Goal: Check status: Check status

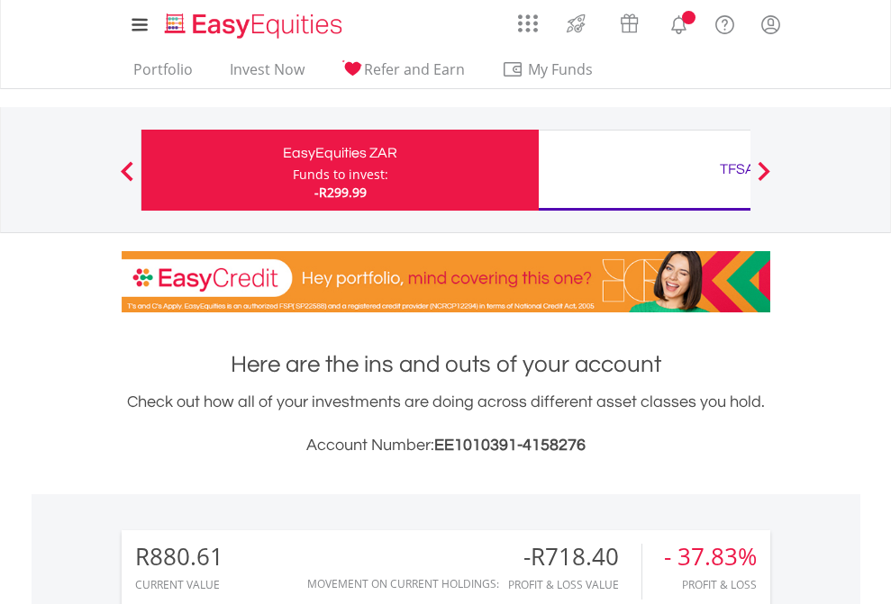
scroll to position [173, 283]
click at [293, 170] on div "Funds to invest:" at bounding box center [340, 175] width 95 height 18
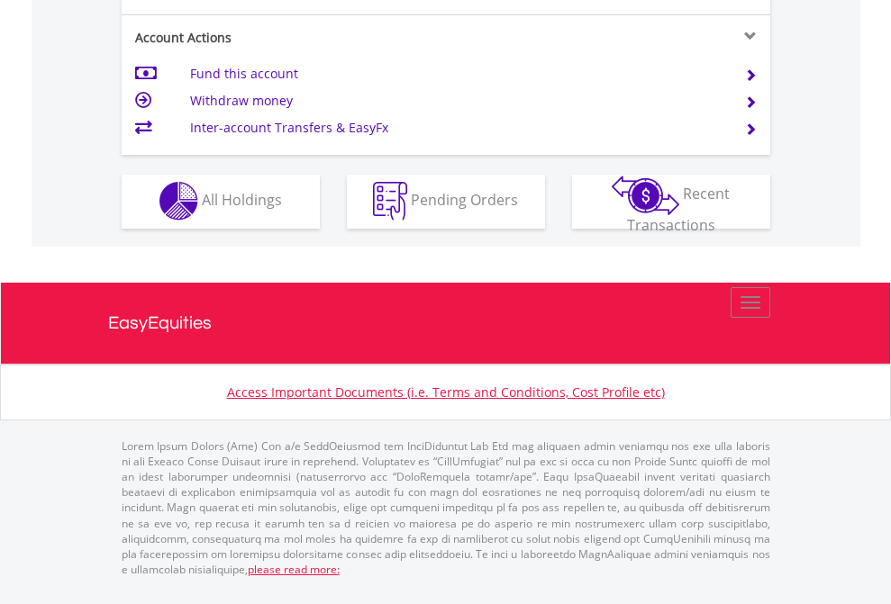
scroll to position [1684, 0]
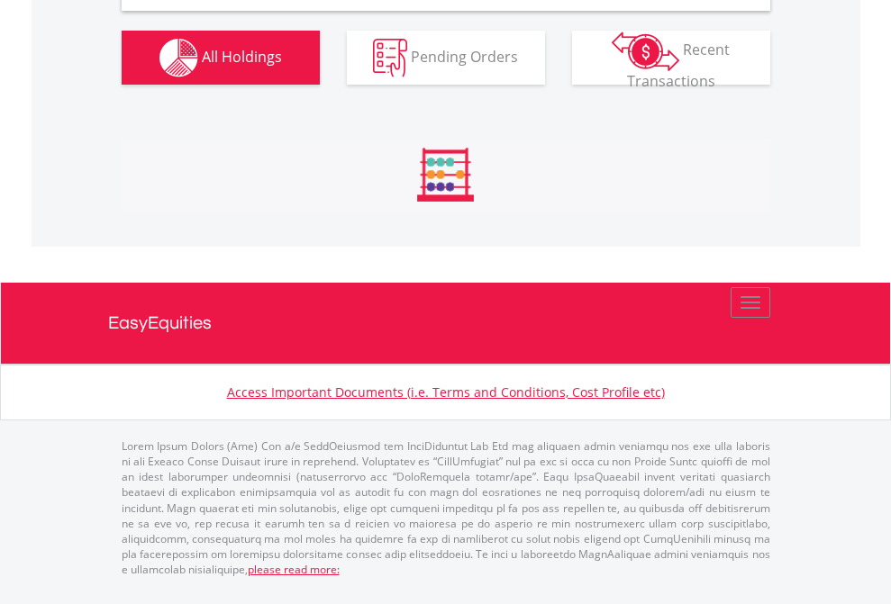
scroll to position [1741, 0]
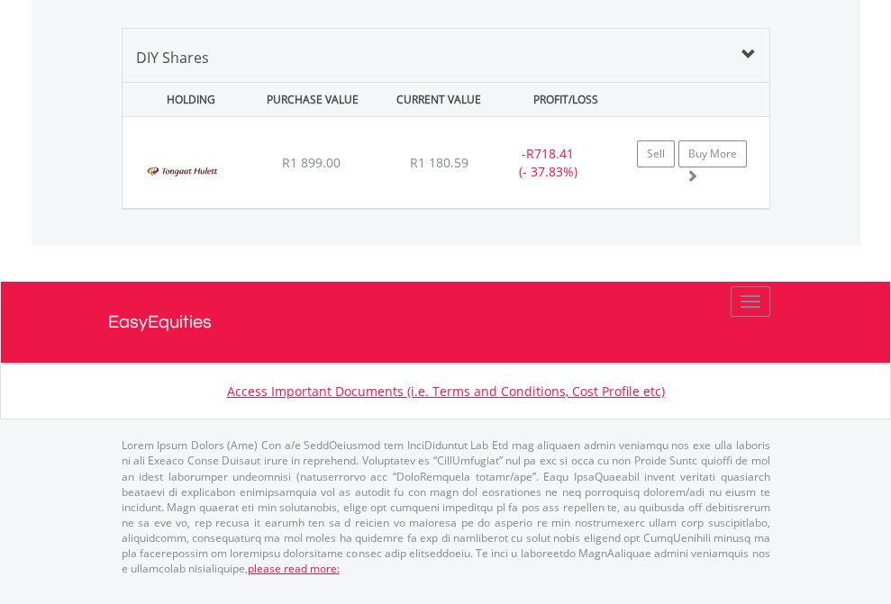
scroll to position [130, 0]
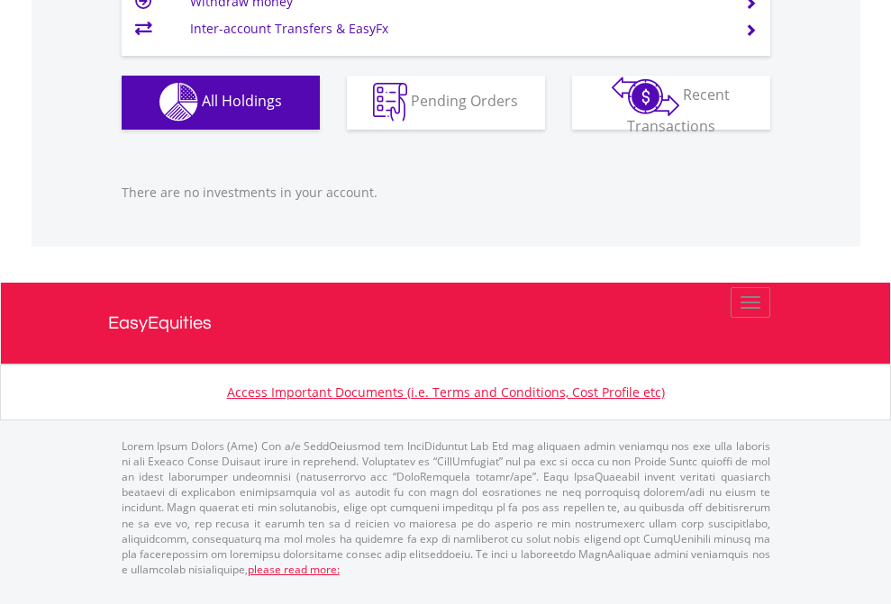
scroll to position [173, 283]
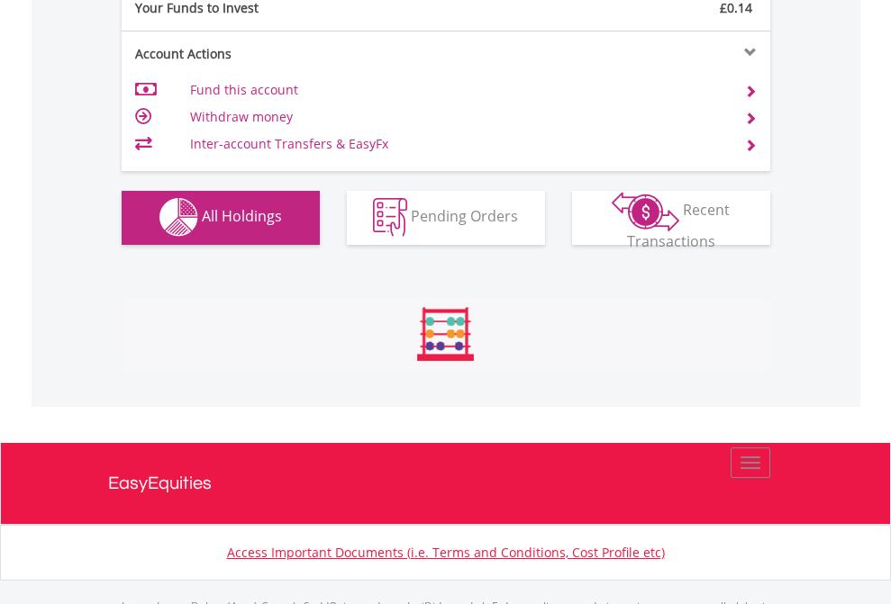
scroll to position [1784, 0]
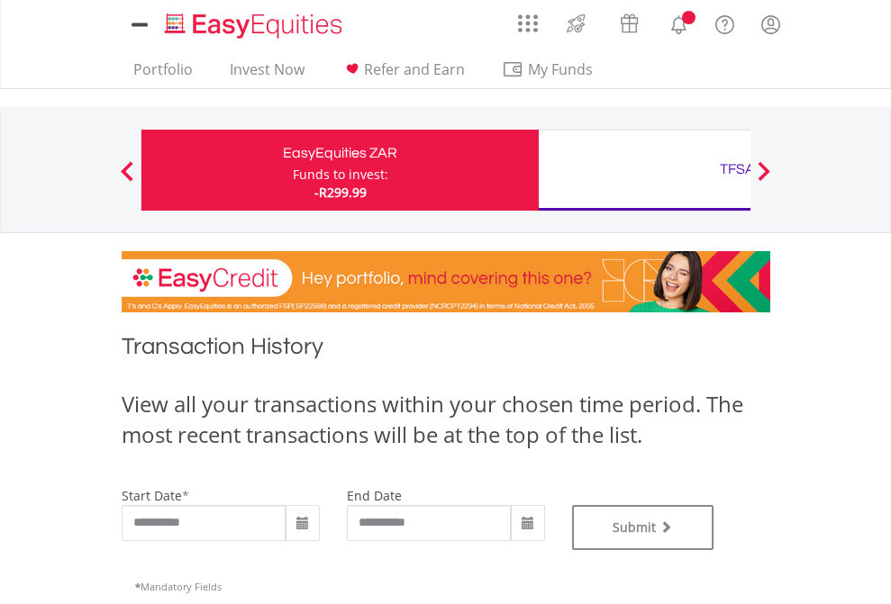
type input "**********"
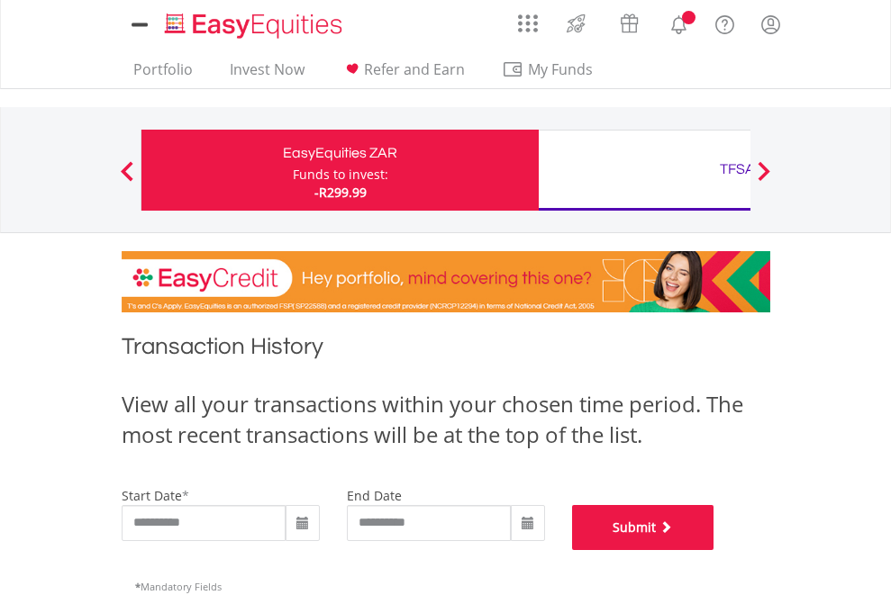
click at [714, 550] on button "Submit" at bounding box center [643, 527] width 142 height 45
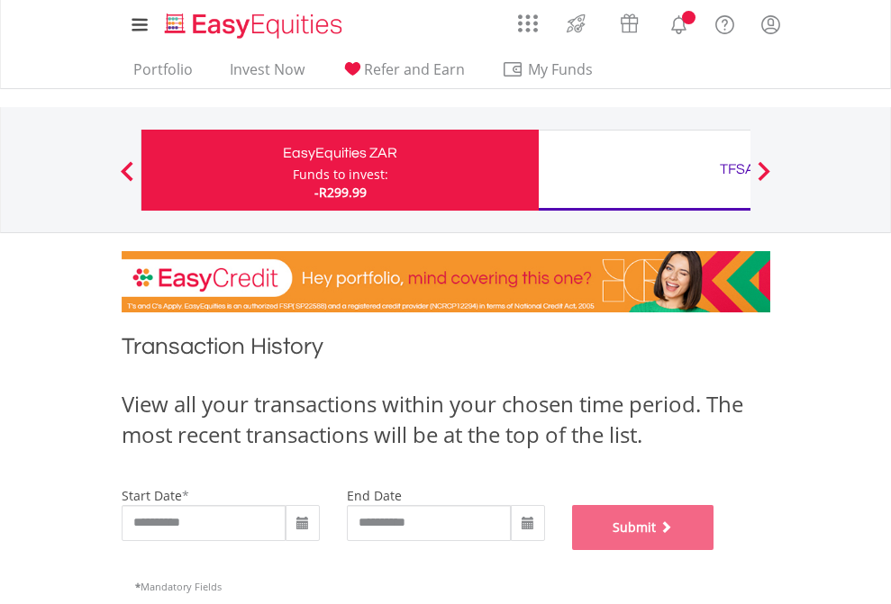
scroll to position [731, 0]
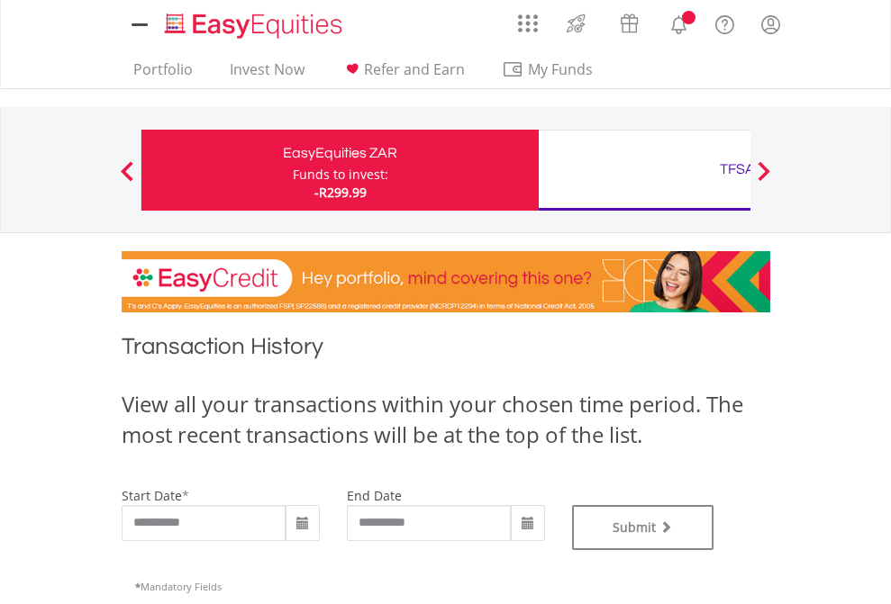
click at [644, 170] on div "TFSA" at bounding box center [737, 169] width 376 height 25
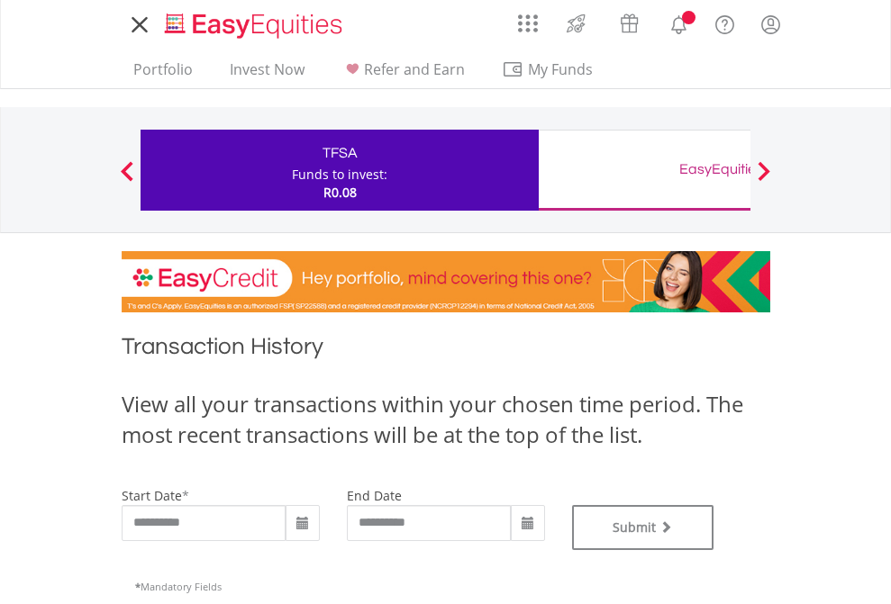
type input "**********"
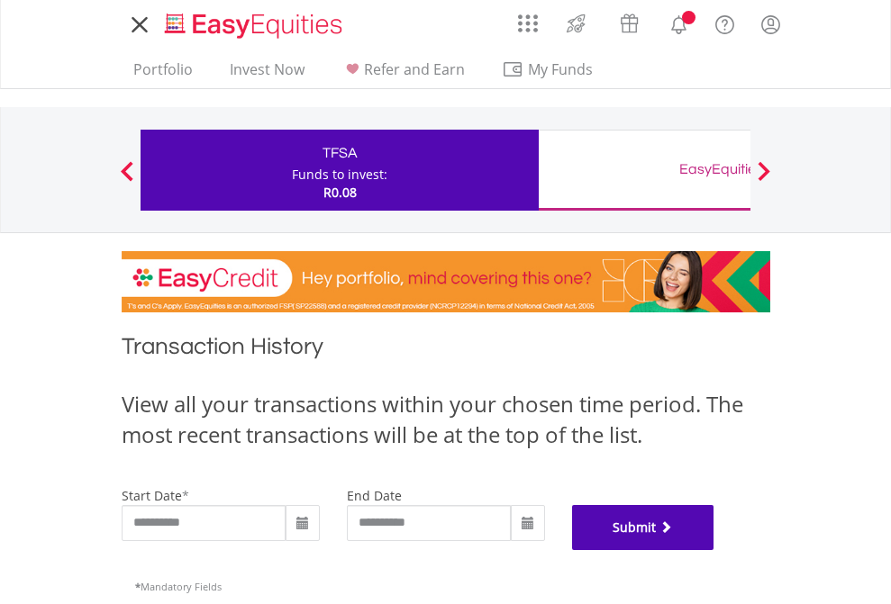
click at [714, 550] on button "Submit" at bounding box center [643, 527] width 142 height 45
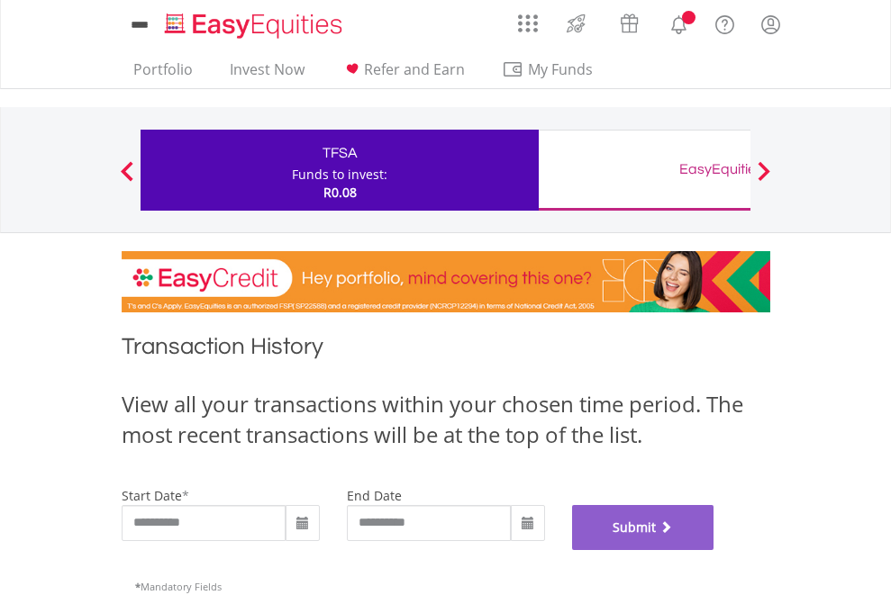
scroll to position [731, 0]
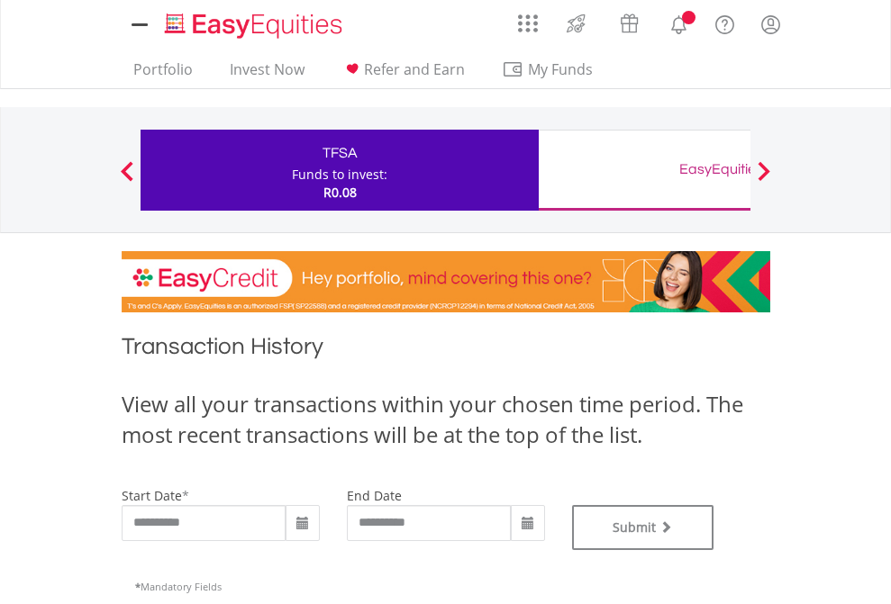
click at [644, 170] on div "EasyEquities GBP" at bounding box center [737, 169] width 376 height 25
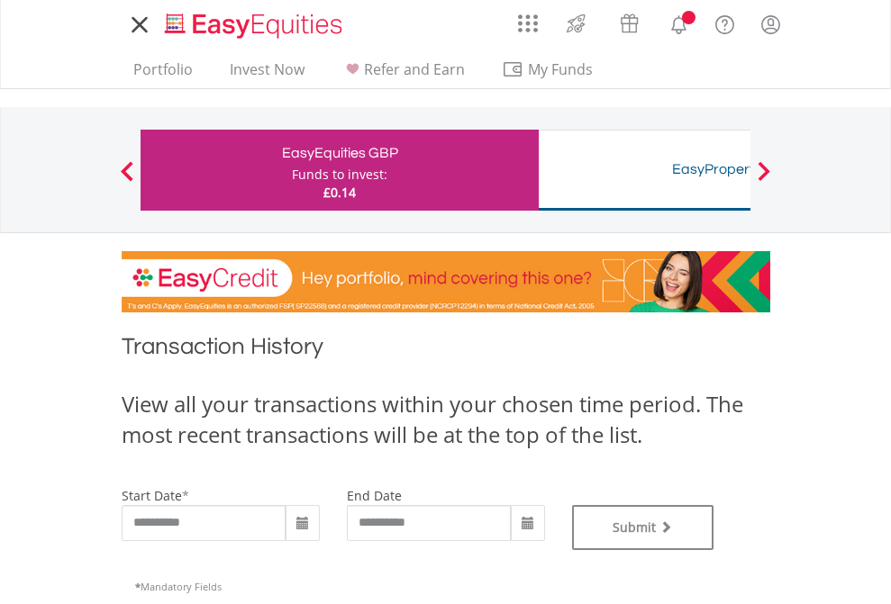
type input "**********"
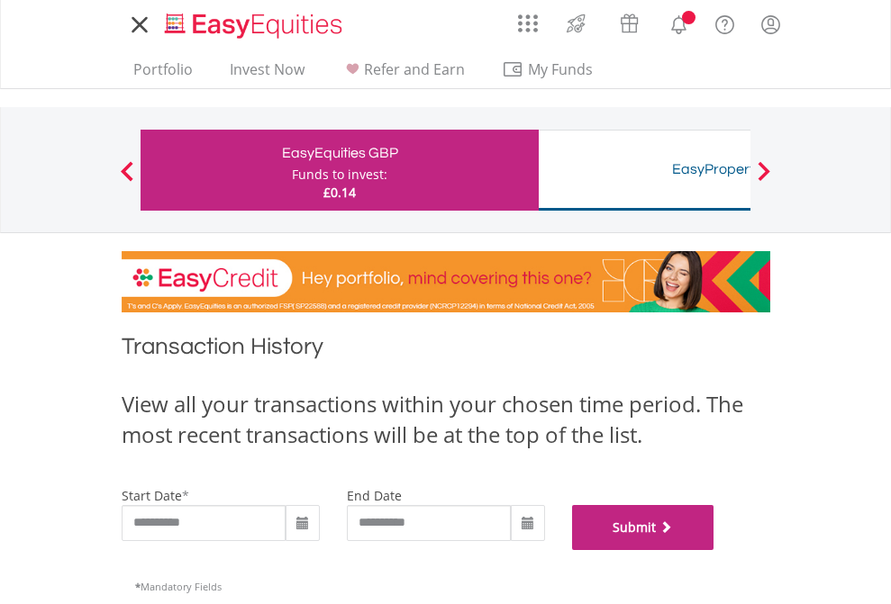
click at [714, 550] on button "Submit" at bounding box center [643, 527] width 142 height 45
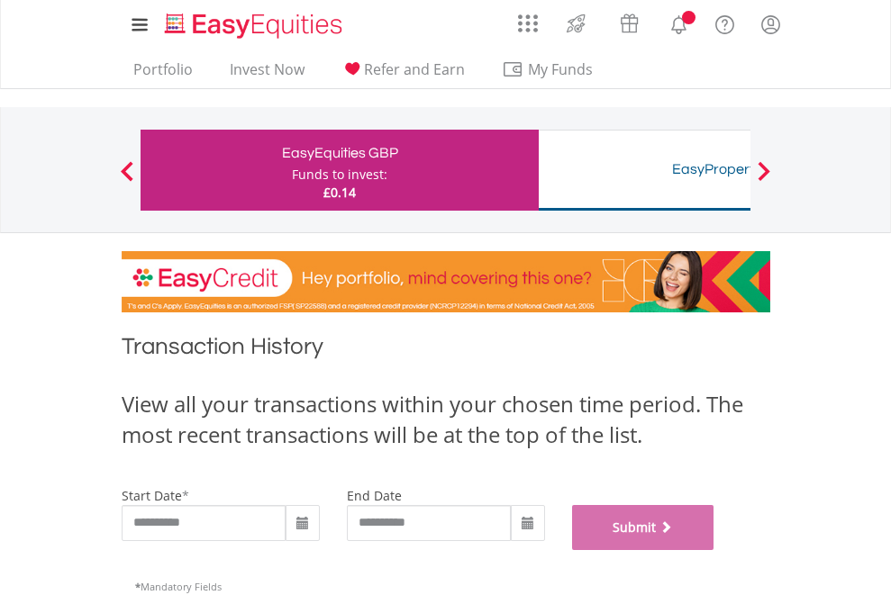
scroll to position [731, 0]
